Goal: Transaction & Acquisition: Purchase product/service

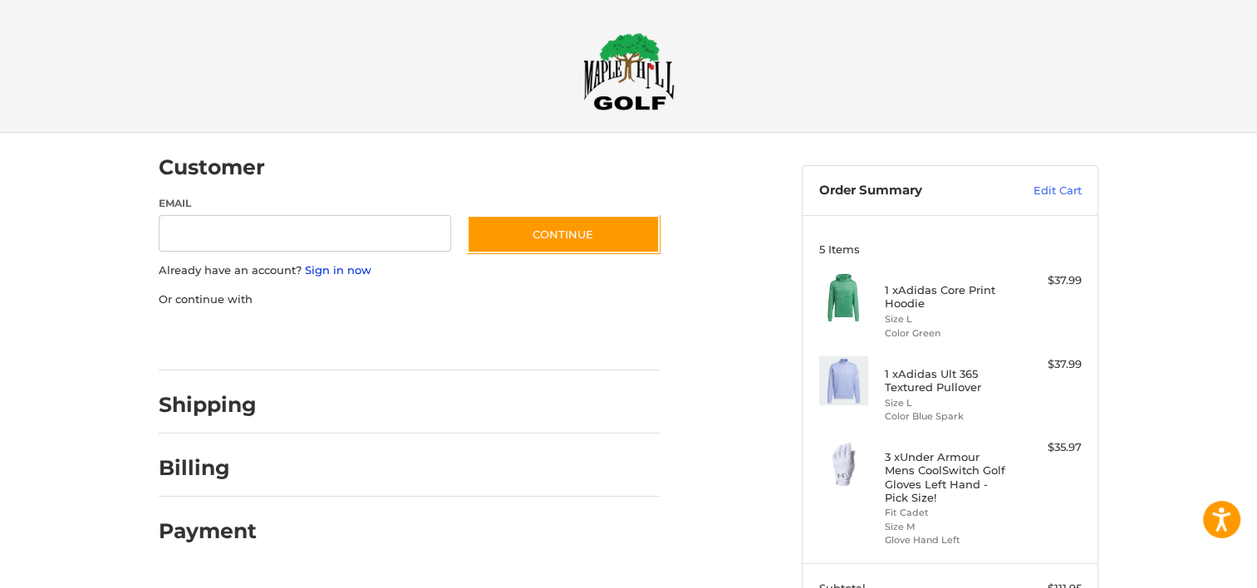
click at [357, 272] on link "Sign in now" at bounding box center [338, 269] width 66 height 13
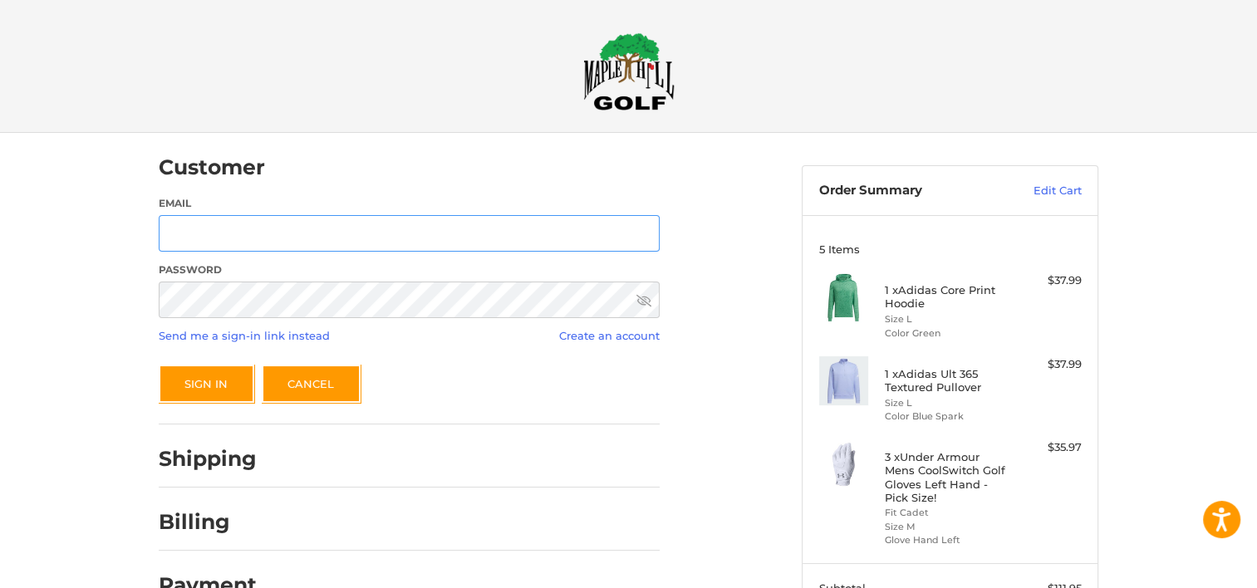
click at [321, 218] on input "Email" at bounding box center [409, 233] width 501 height 37
type input "**********"
click at [159, 365] on button "Sign In" at bounding box center [207, 384] width 96 height 38
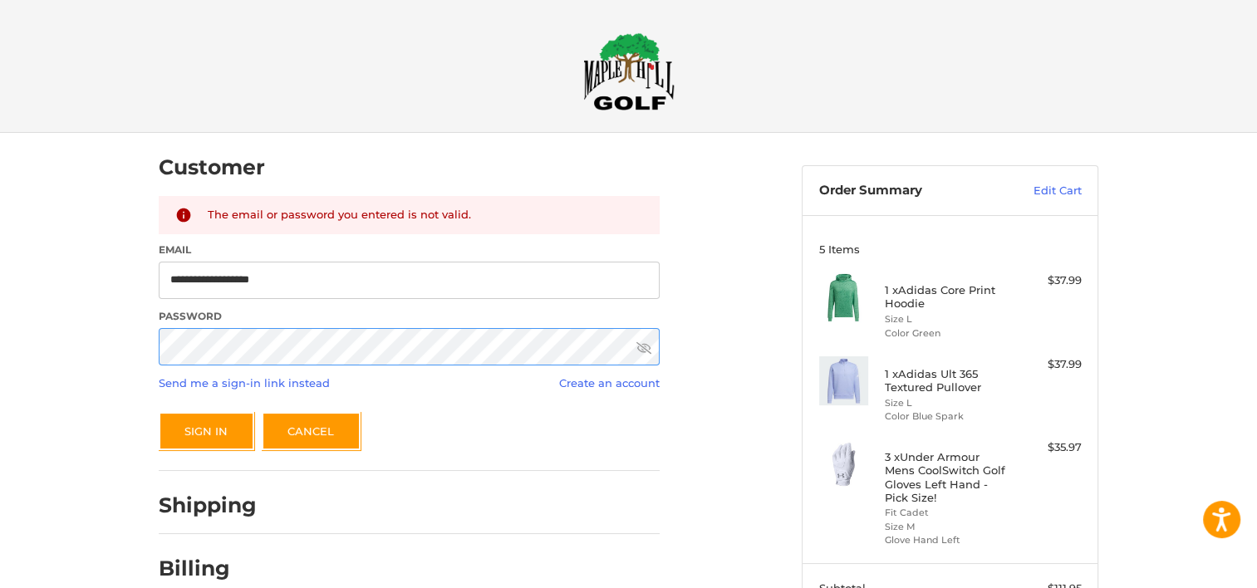
click at [159, 412] on button "Sign In" at bounding box center [207, 431] width 96 height 38
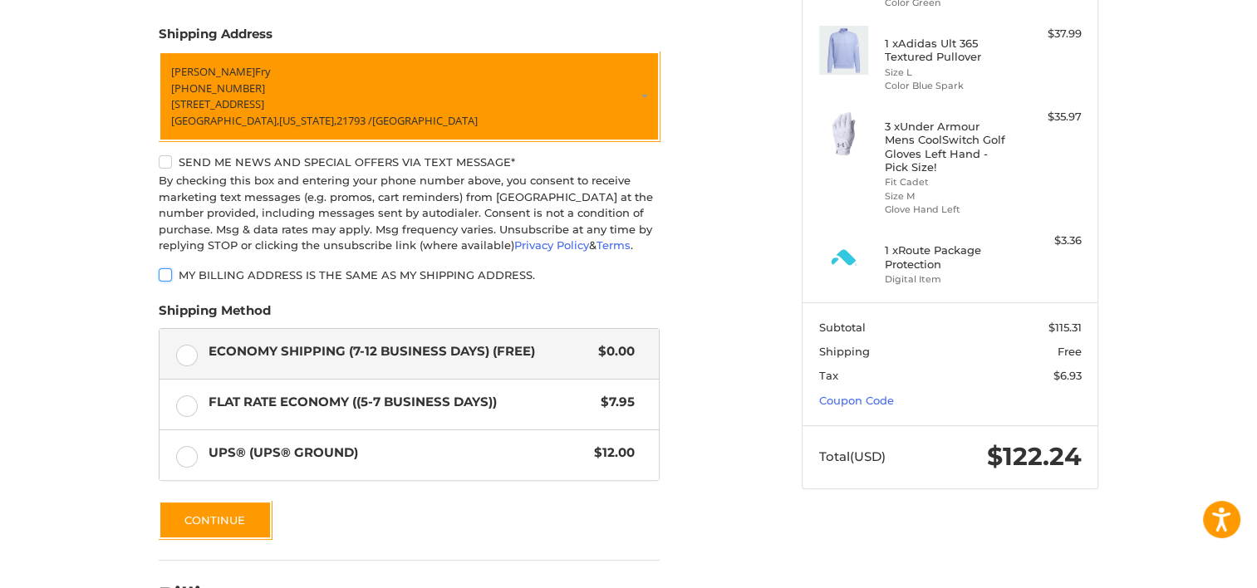
scroll to position [446, 0]
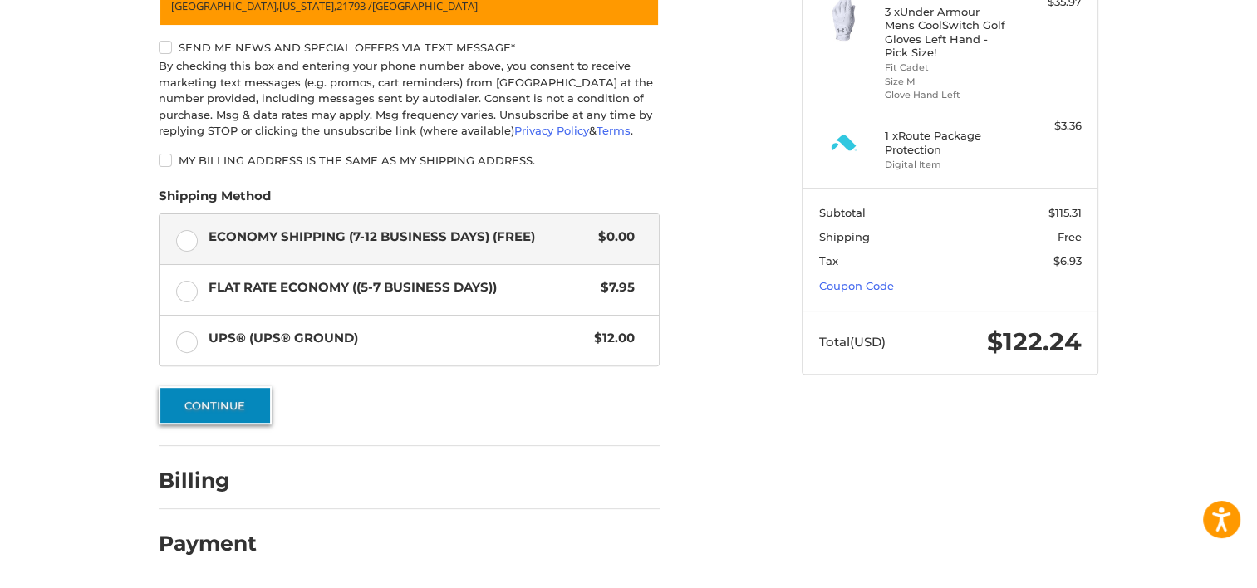
click at [210, 397] on button "Continue" at bounding box center [215, 405] width 113 height 38
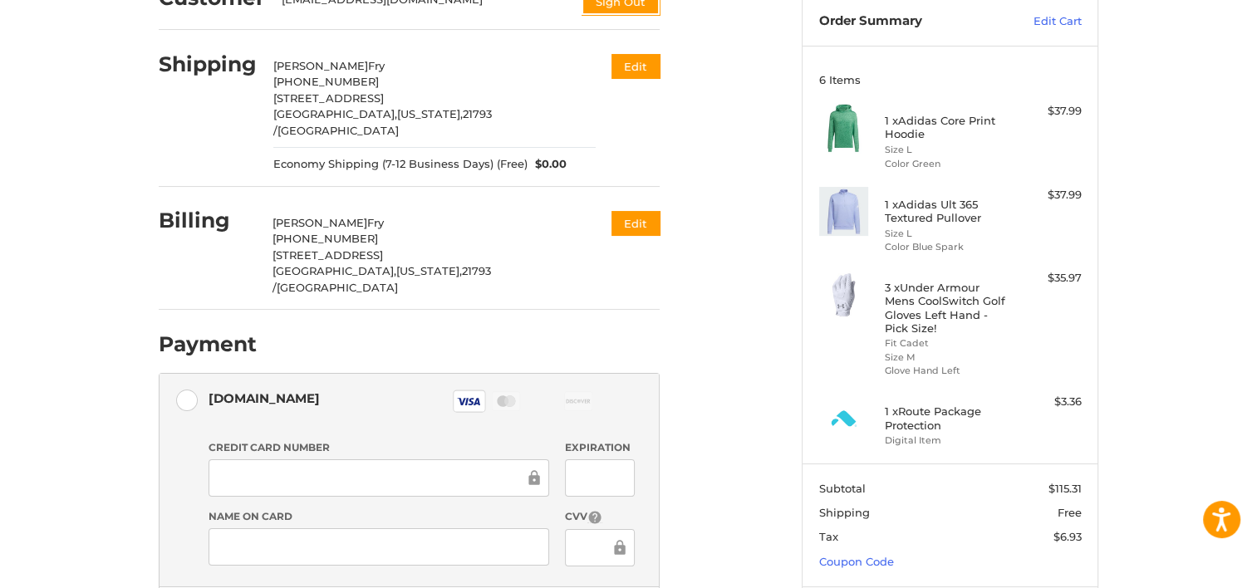
scroll to position [0, 0]
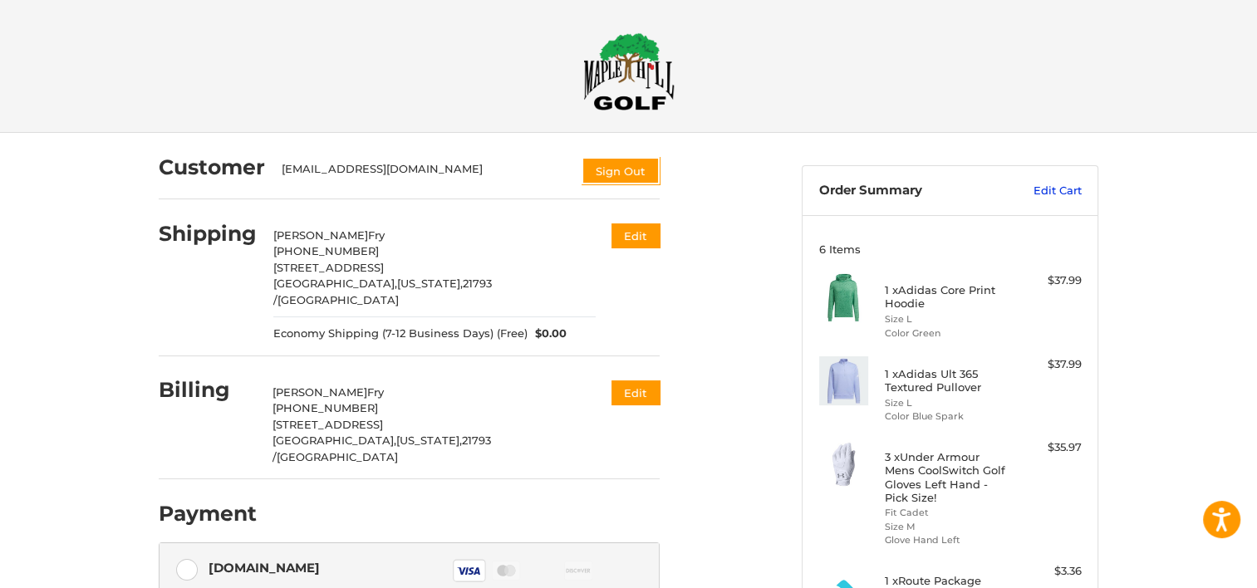
click at [1057, 188] on link "Edit Cart" at bounding box center [1040, 191] width 84 height 17
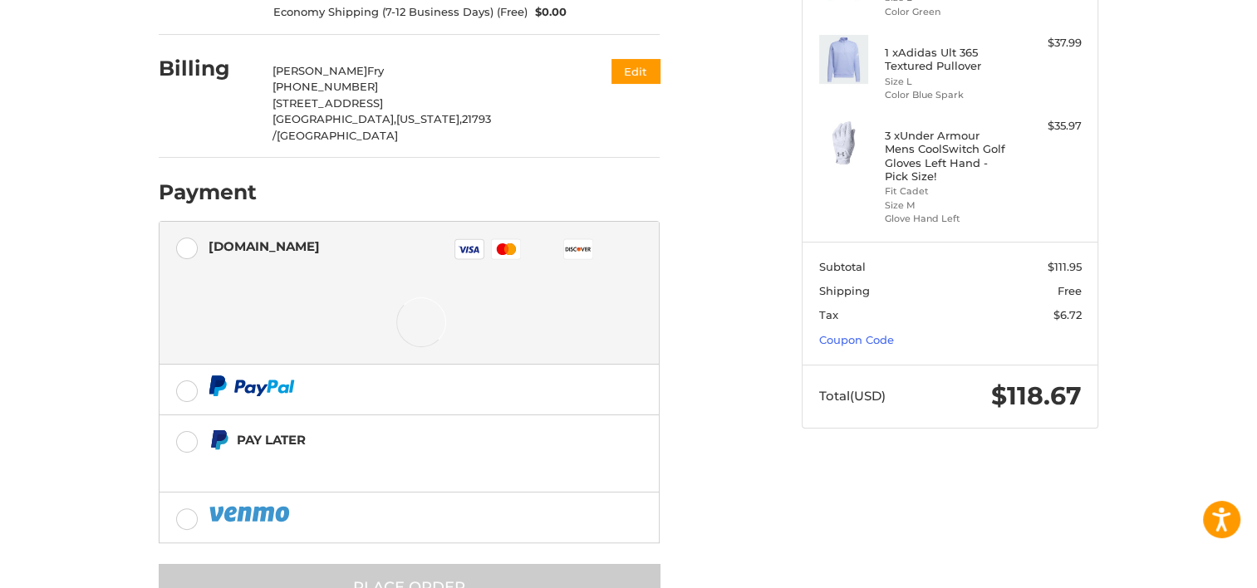
scroll to position [348, 0]
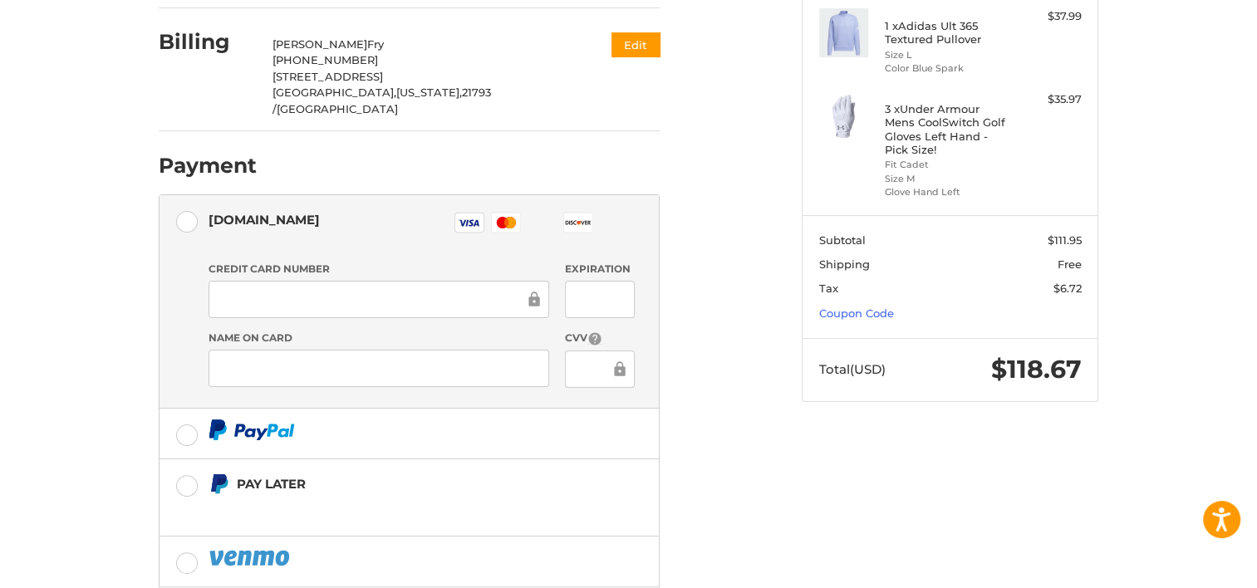
click at [267, 281] on div at bounding box center [378, 299] width 341 height 37
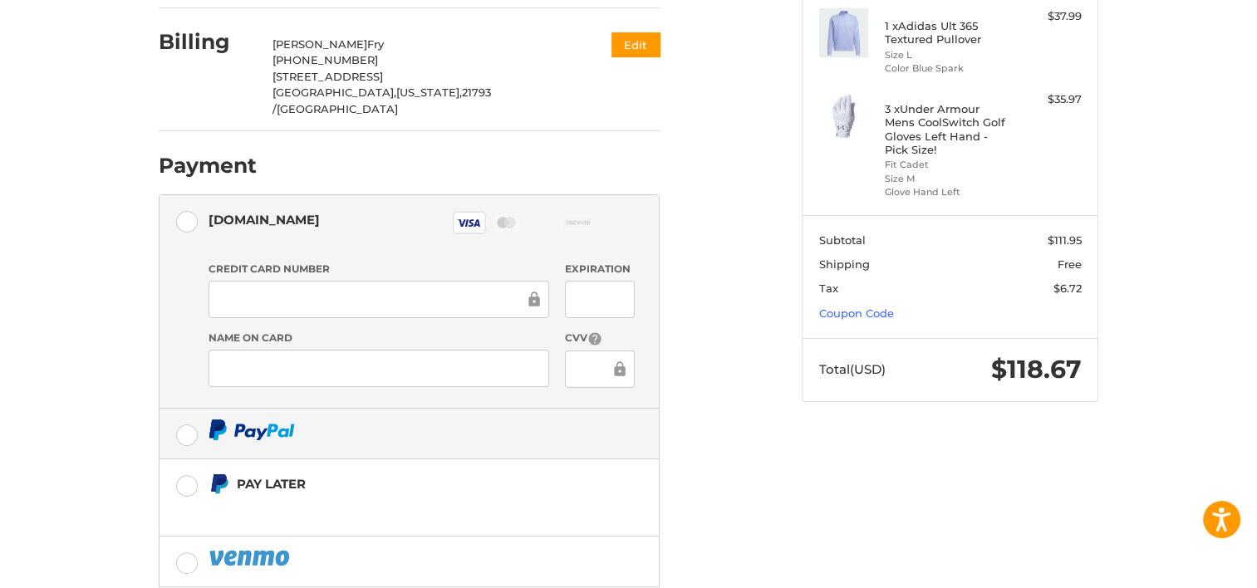
scroll to position [419, 0]
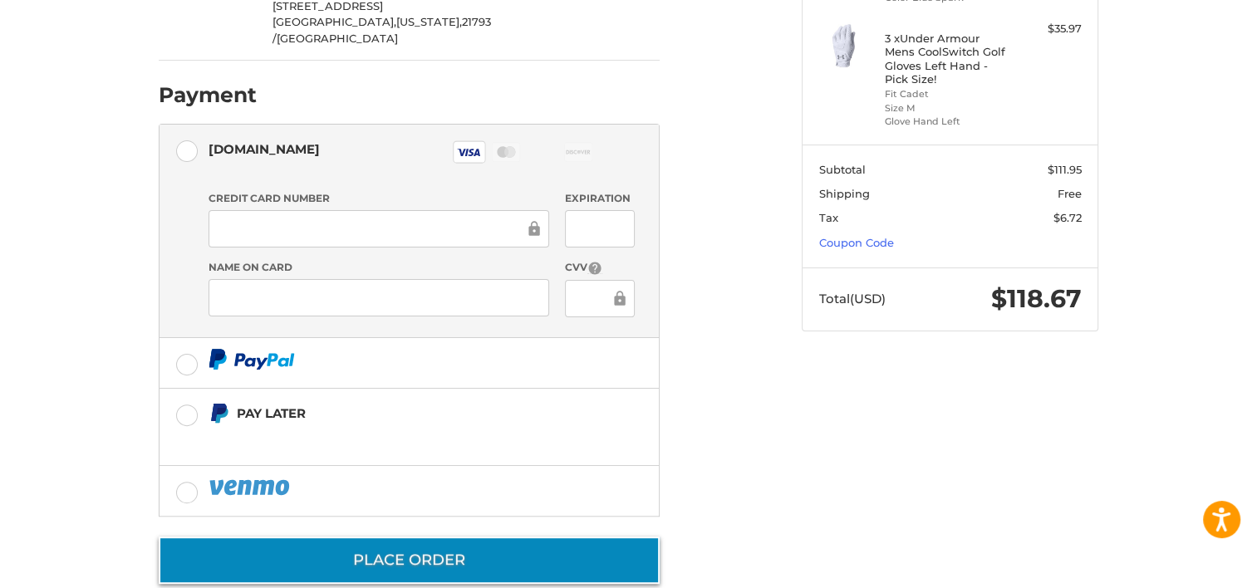
click at [371, 537] on button "Place Order" at bounding box center [409, 560] width 501 height 47
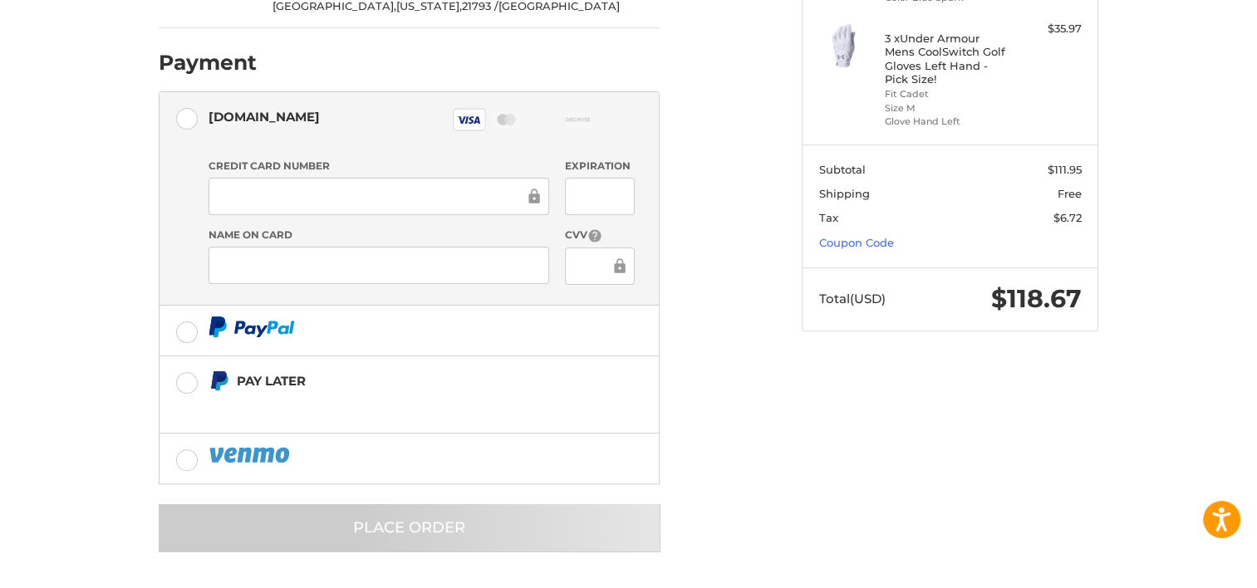
scroll to position [7, 0]
